Goal: Task Accomplishment & Management: Manage account settings

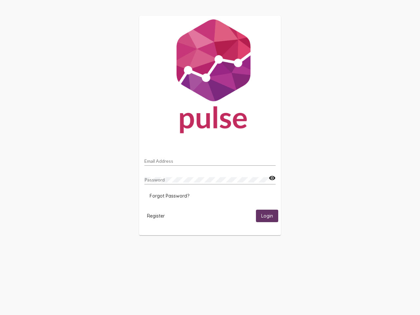
click at [210, 159] on input "Email Address" at bounding box center [209, 161] width 131 height 5
click at [272, 178] on mat-icon "visibility" at bounding box center [272, 178] width 7 height 8
click at [169, 196] on span "Forgot Password?" at bounding box center [170, 196] width 40 height 6
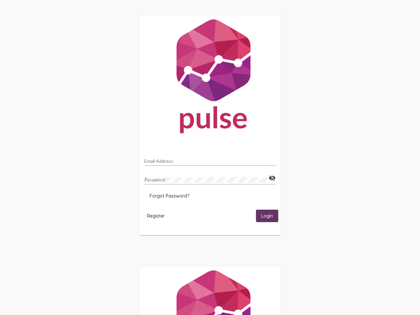
click at [156, 216] on span "Register" at bounding box center [156, 216] width 18 height 6
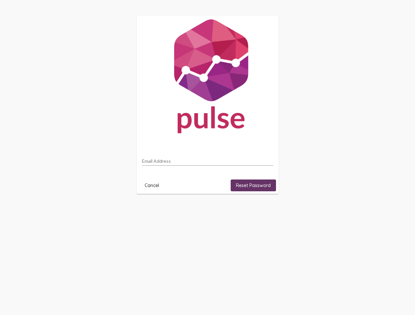
click at [267, 210] on html "Email Address Cancel Reset Password" at bounding box center [207, 105] width 415 height 210
